Goal: Information Seeking & Learning: Learn about a topic

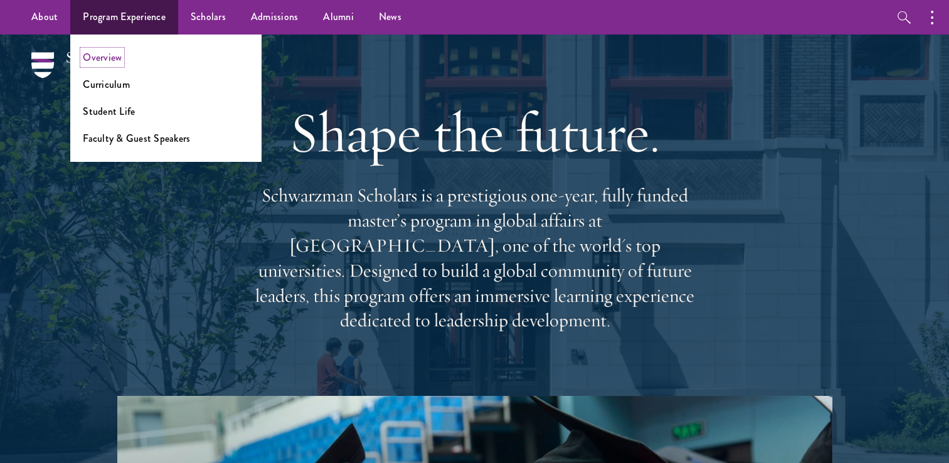
click at [107, 53] on link "Overview" at bounding box center [102, 57] width 39 height 14
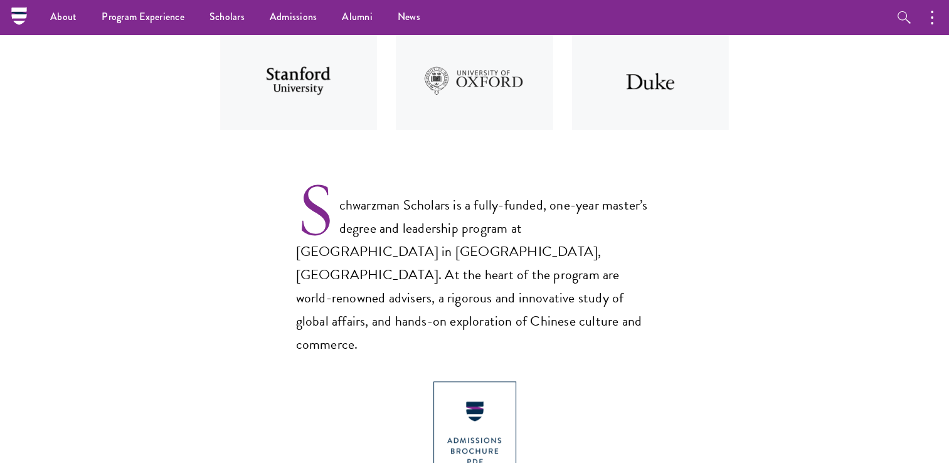
scroll to position [339, 0]
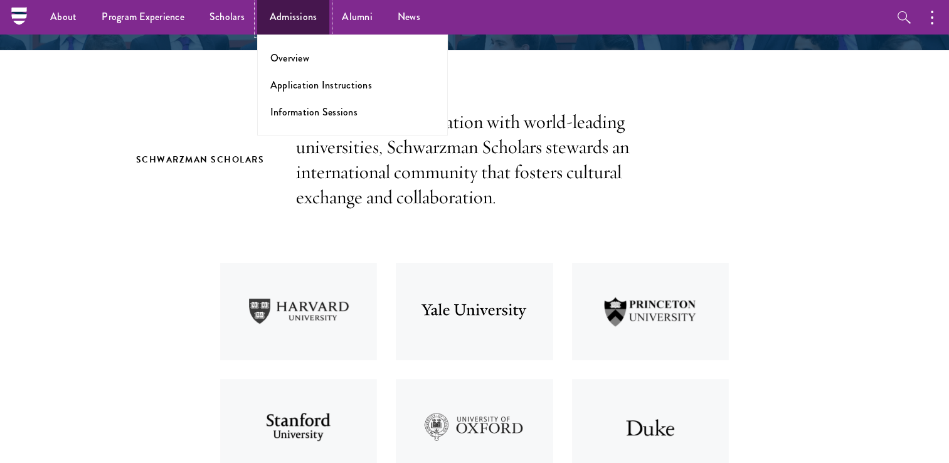
click at [305, 14] on link "Admissions" at bounding box center [293, 17] width 73 height 34
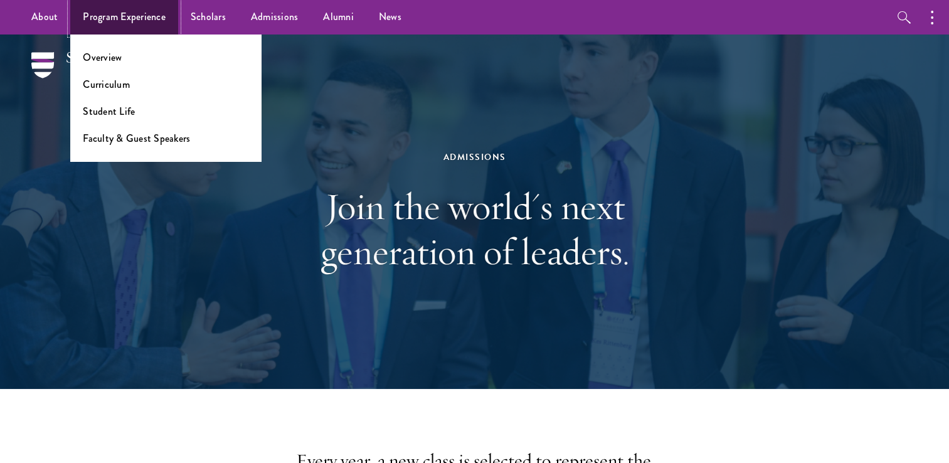
click at [142, 15] on link "Program Experience" at bounding box center [124, 17] width 108 height 34
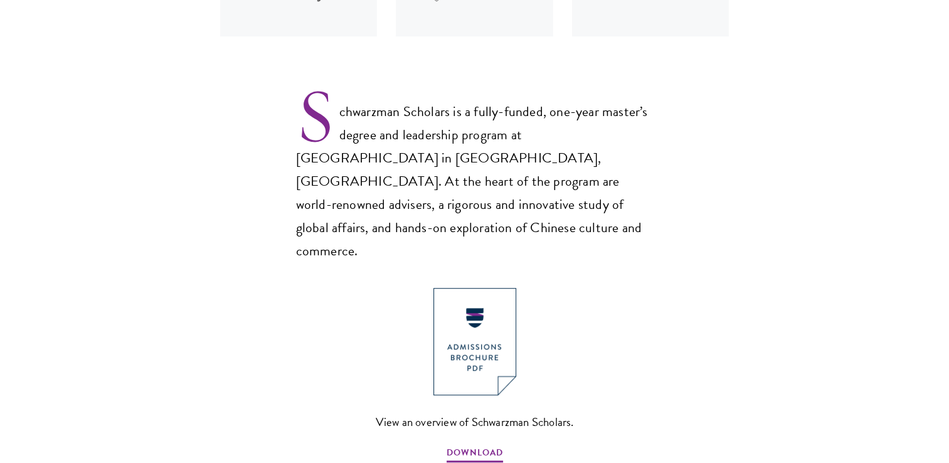
scroll to position [810, 0]
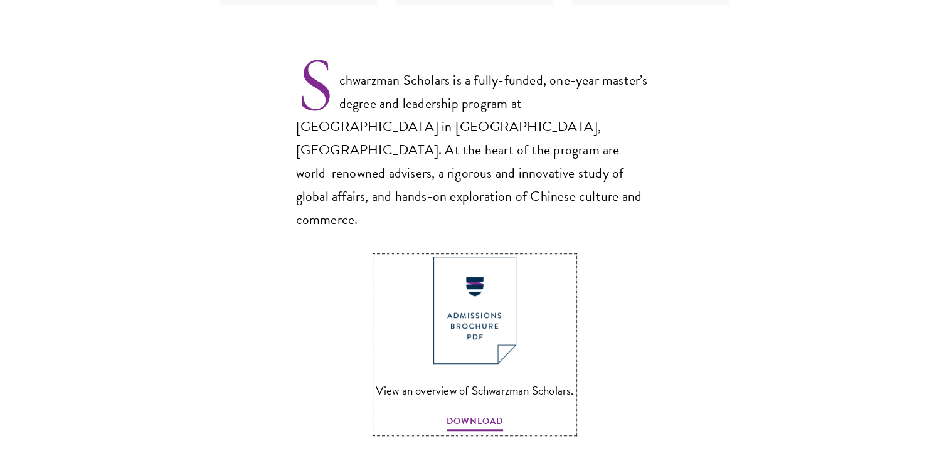
click at [459, 305] on img at bounding box center [474, 309] width 83 height 107
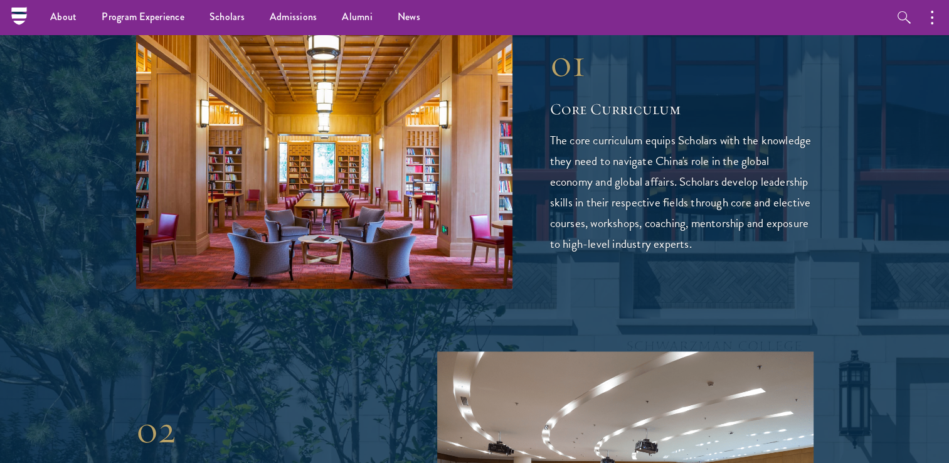
scroll to position [1655, 0]
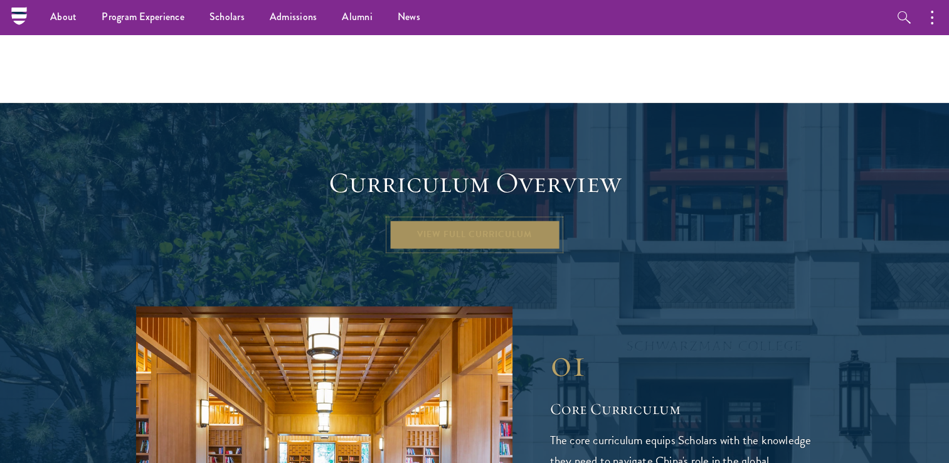
click at [528, 219] on link "View Full Curriculum" at bounding box center [474, 234] width 171 height 30
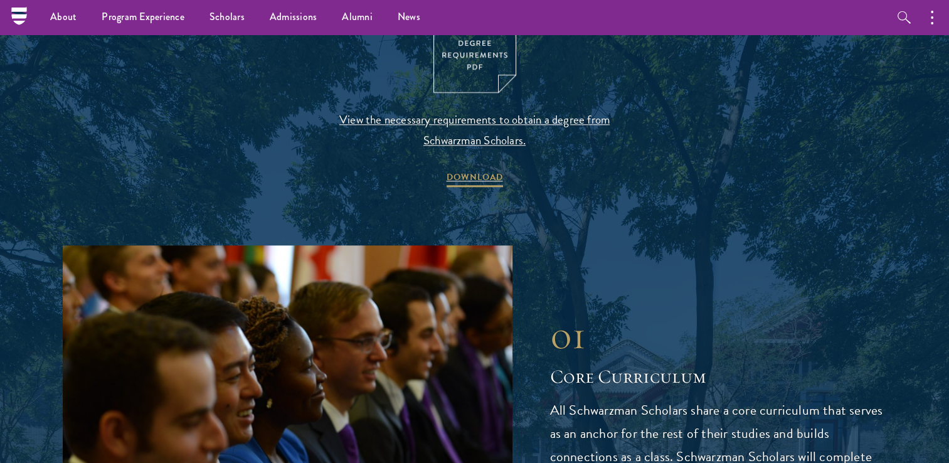
scroll to position [1368, 0]
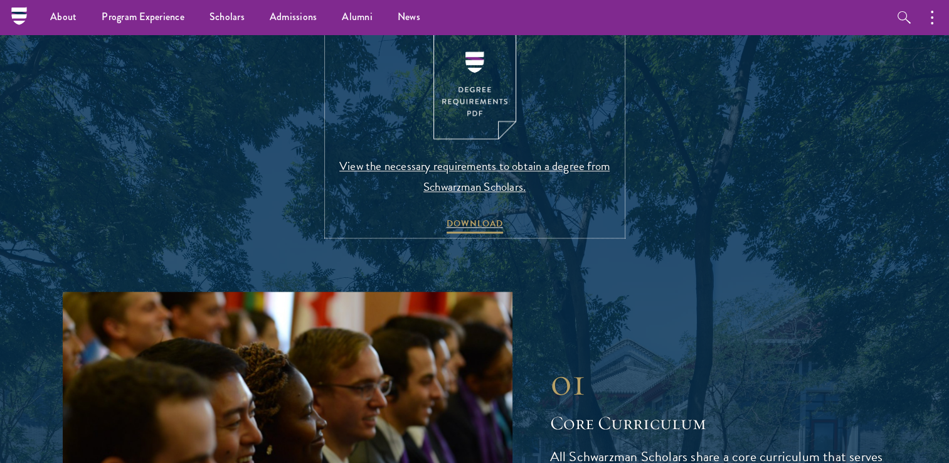
click at [462, 147] on link "View the necessary requirements to obtain a degree from Schwarzman Scholars. DO…" at bounding box center [474, 134] width 295 height 203
